Goal: Task Accomplishment & Management: Manage account settings

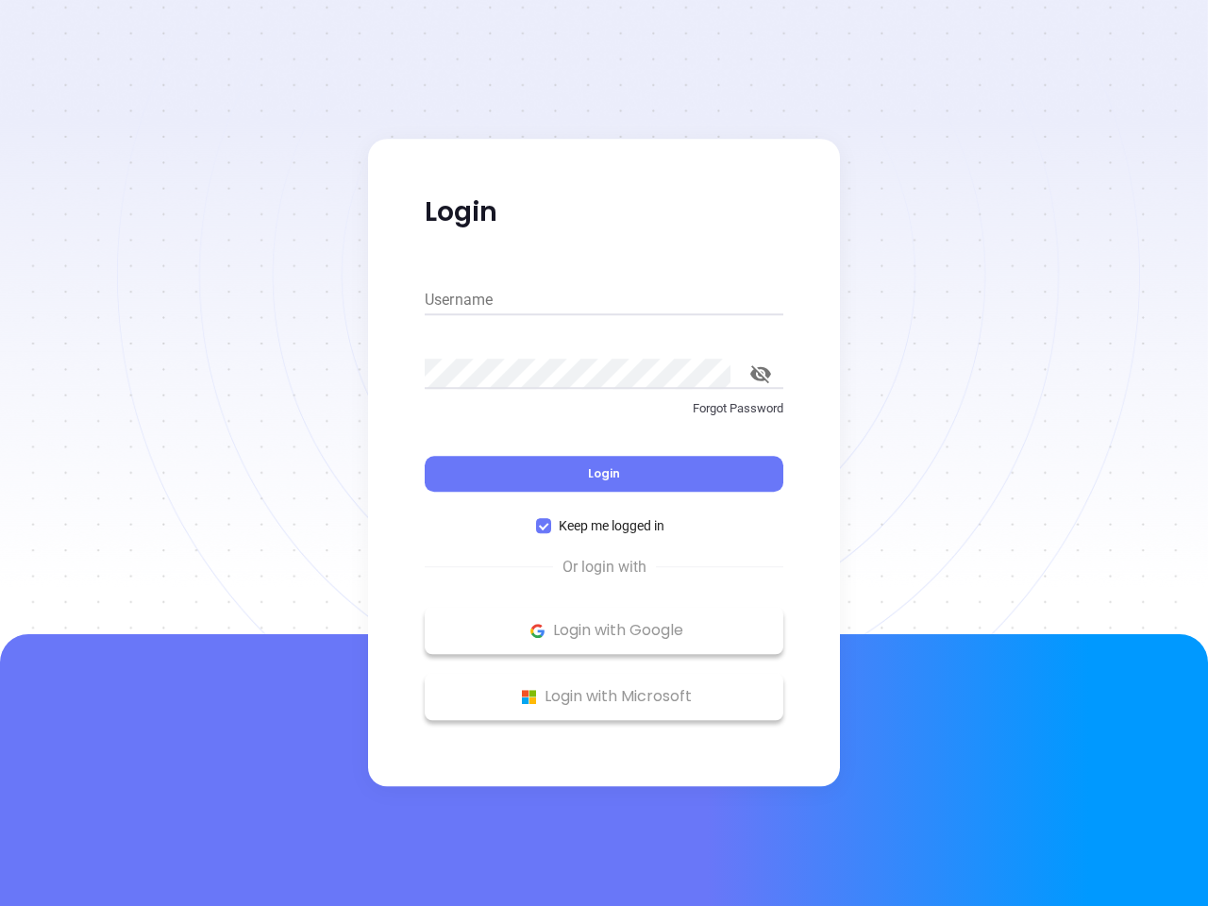
click at [604, 453] on div "Login" at bounding box center [604, 462] width 359 height 59
click at [604, 300] on input "Username" at bounding box center [604, 300] width 359 height 30
click at [761, 374] on icon "toggle password visibility" at bounding box center [760, 374] width 21 height 18
click at [604, 474] on span "Login" at bounding box center [604, 473] width 32 height 16
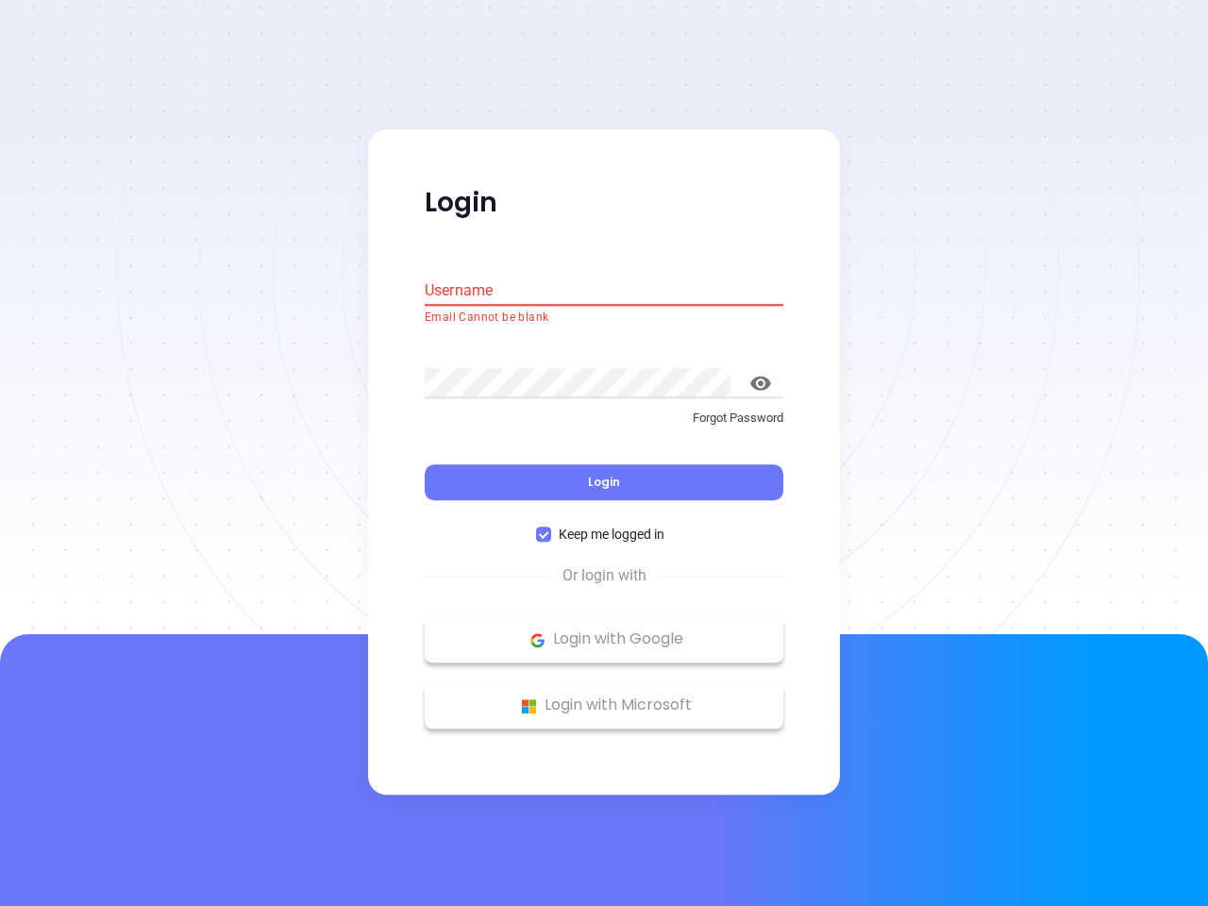
click at [604, 526] on span "Keep me logged in" at bounding box center [611, 535] width 121 height 21
click at [551, 528] on input "Keep me logged in" at bounding box center [543, 535] width 15 height 15
checkbox input "false"
click at [604, 631] on p "Login with Google" at bounding box center [604, 640] width 340 height 28
click at [604, 697] on p "Login with Microsoft" at bounding box center [604, 706] width 340 height 28
